Goal: Transaction & Acquisition: Purchase product/service

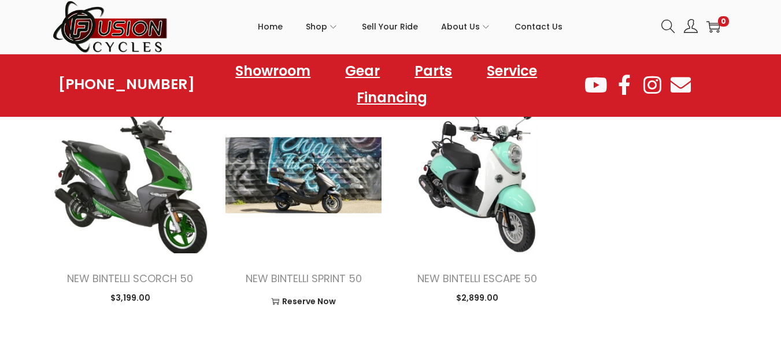
scroll to position [1133, 0]
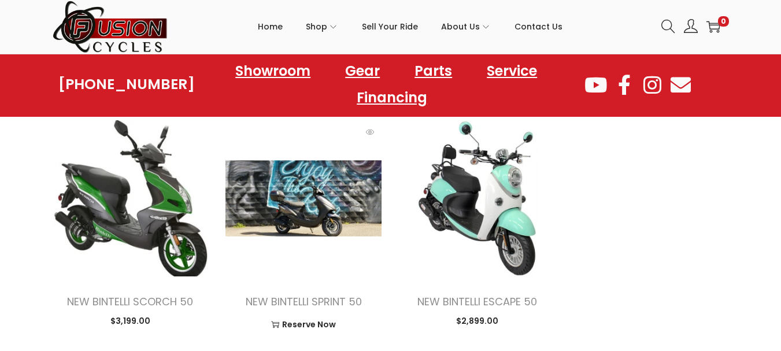
drag, startPoint x: 0, startPoint y: 0, endPoint x: 251, endPoint y: 212, distance: 329.0
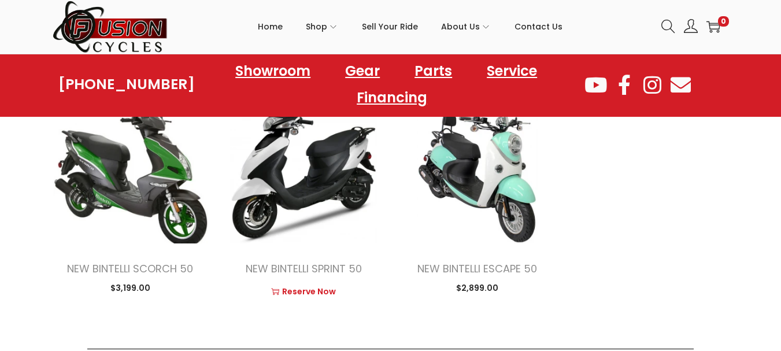
click at [251, 212] on img at bounding box center [303, 165] width 156 height 156
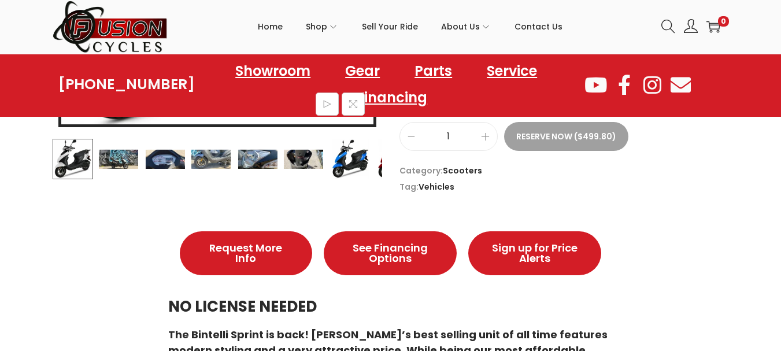
scroll to position [439, 0]
